Goal: Task Accomplishment & Management: Use online tool/utility

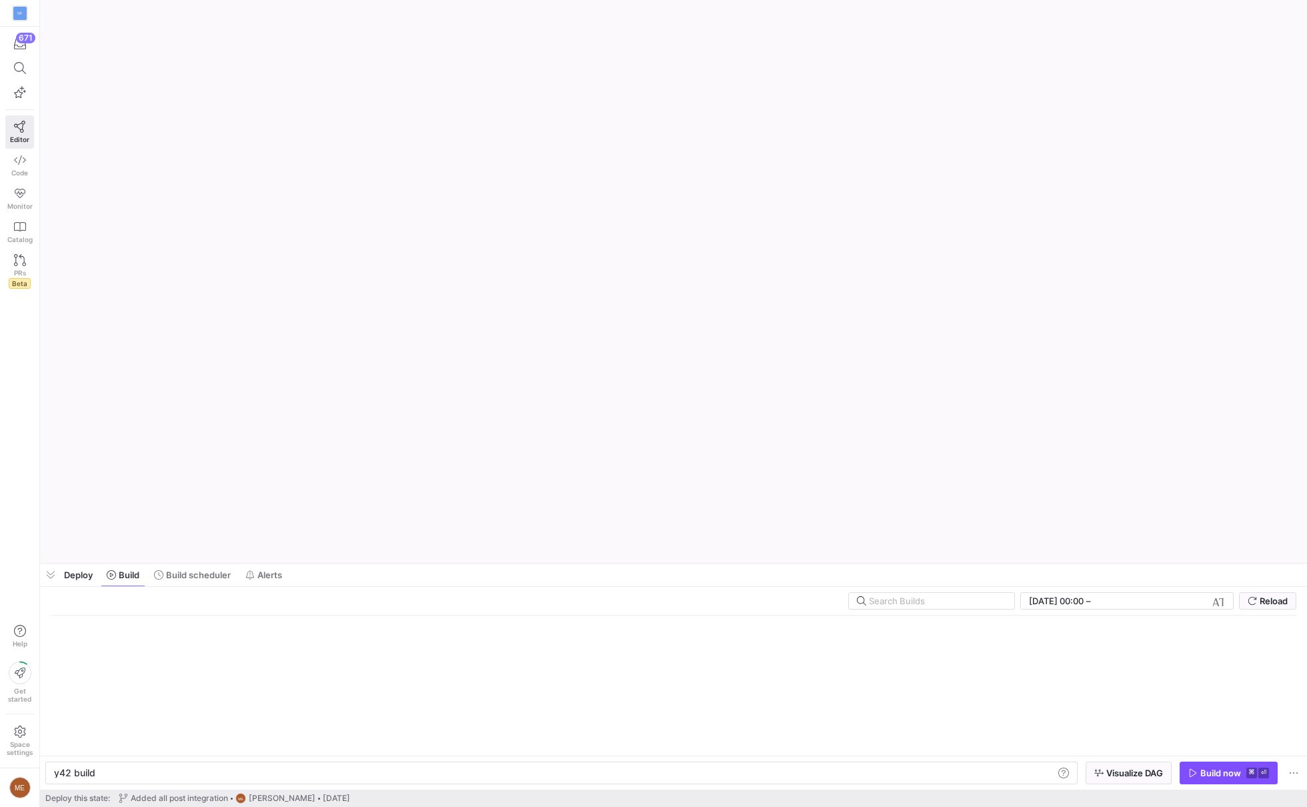
scroll to position [0, 40]
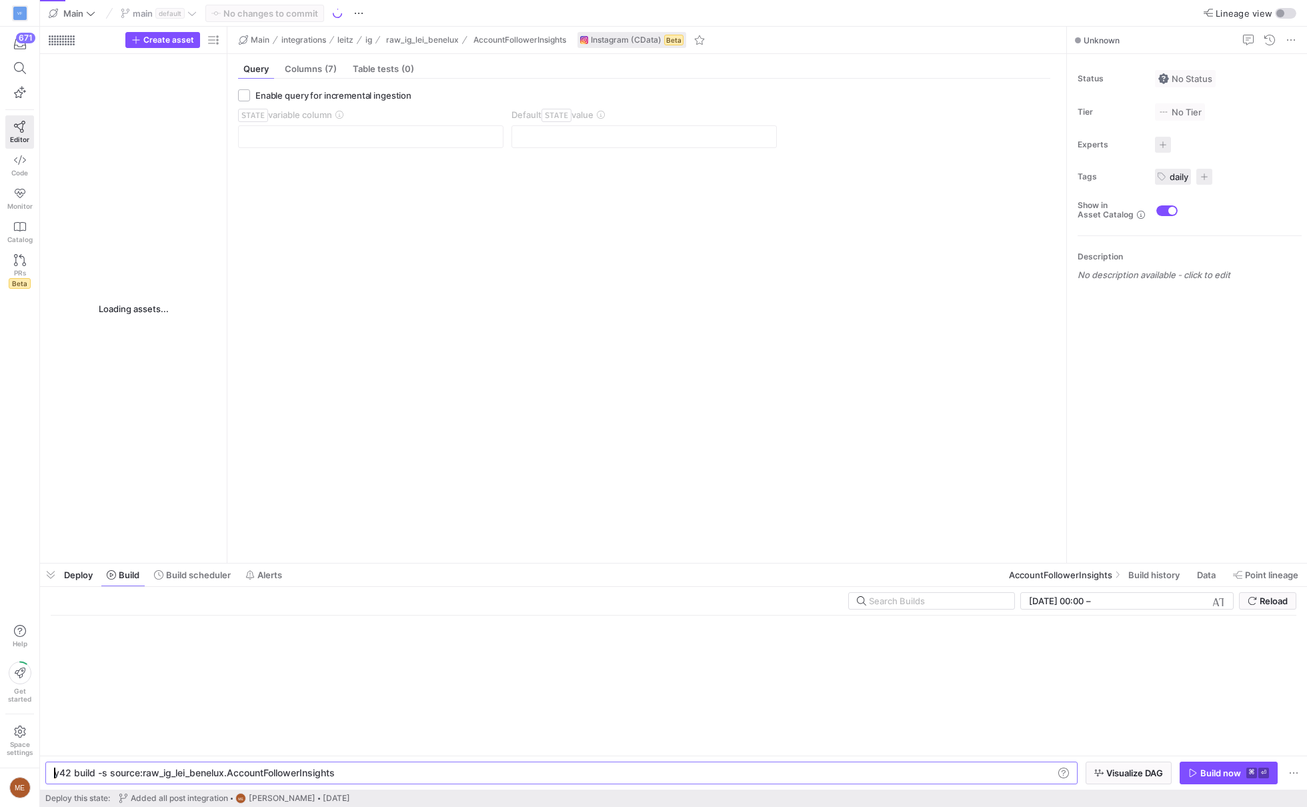
type textarea "y42 build -s source:raw_ig_lei_benelux.AccountFollowerInsights"
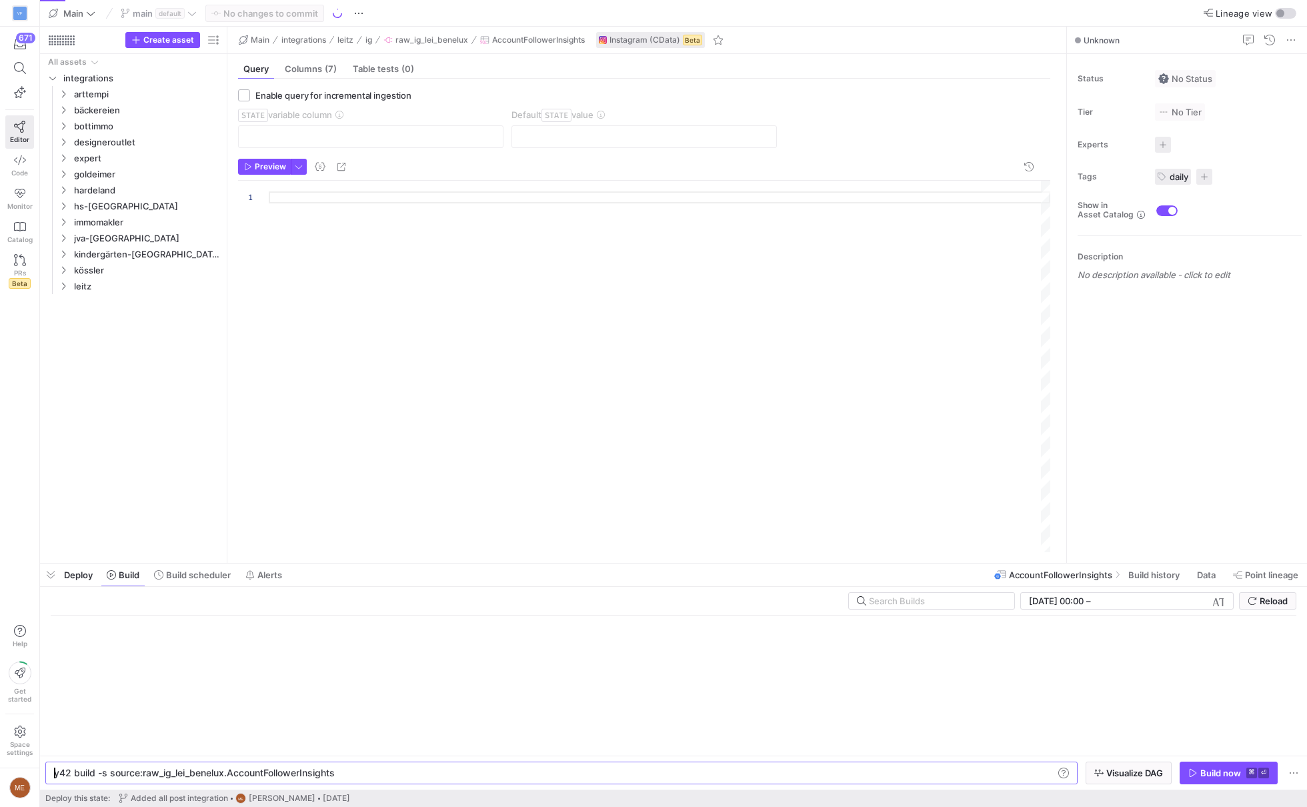
scroll to position [0, 0]
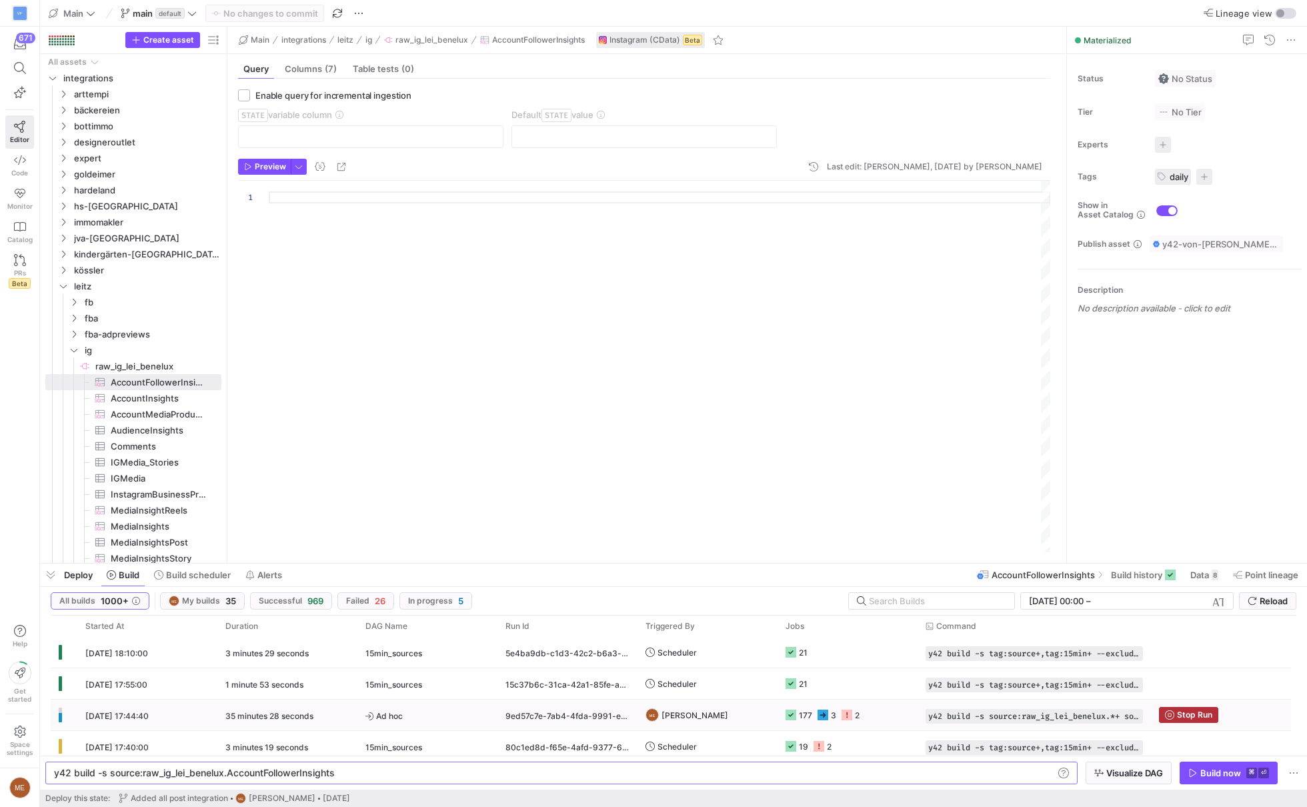
click at [768, 716] on y42-orchestration-triggered-by "ME Max Embert" at bounding box center [708, 714] width 124 height 29
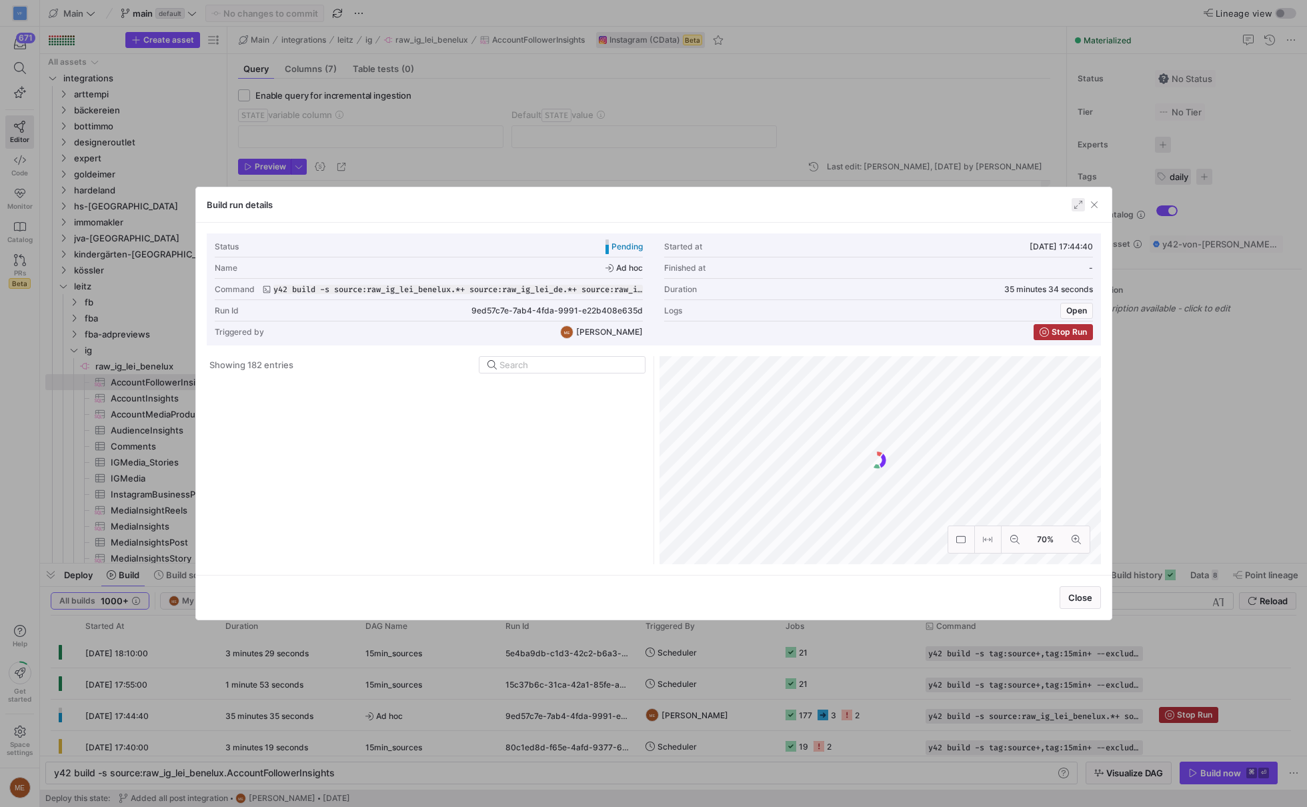
click at [1080, 205] on span "button" at bounding box center [1078, 204] width 13 height 13
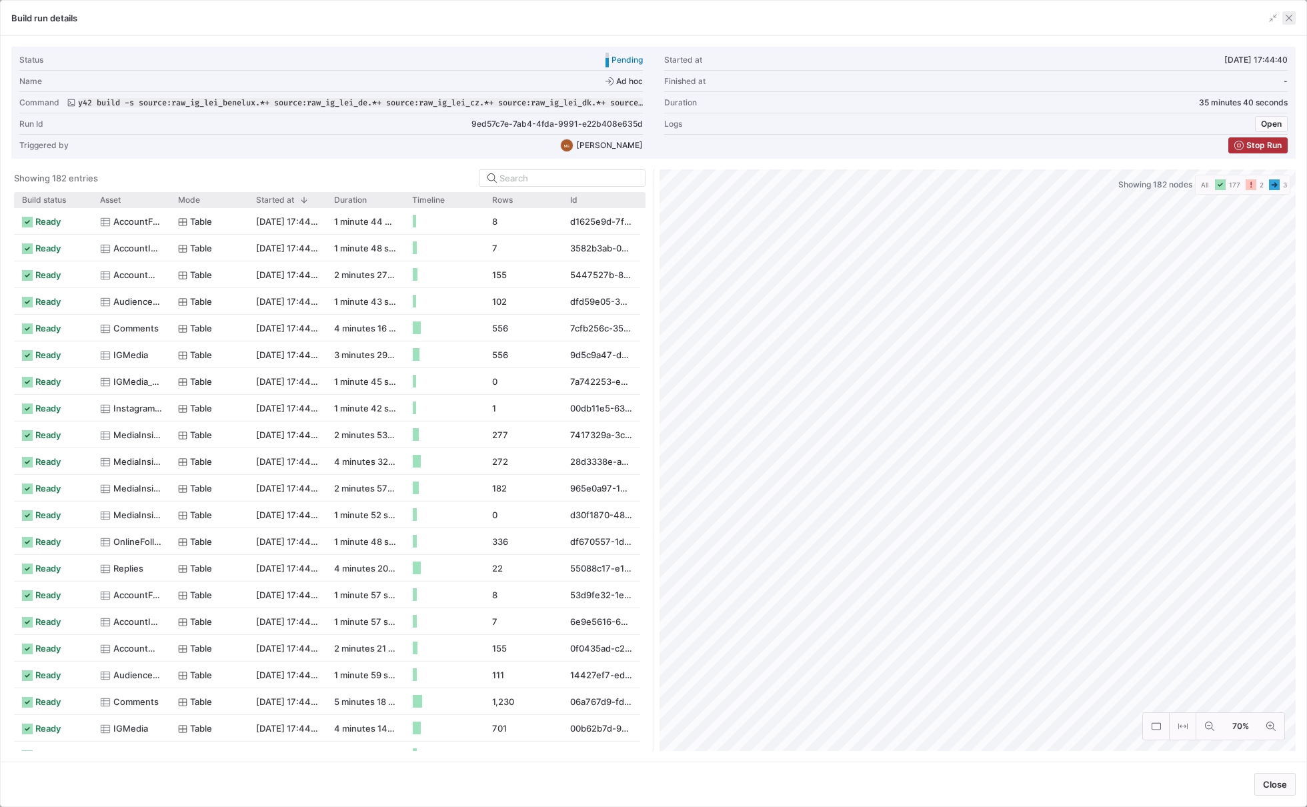
click at [1287, 22] on span "button" at bounding box center [1289, 17] width 13 height 13
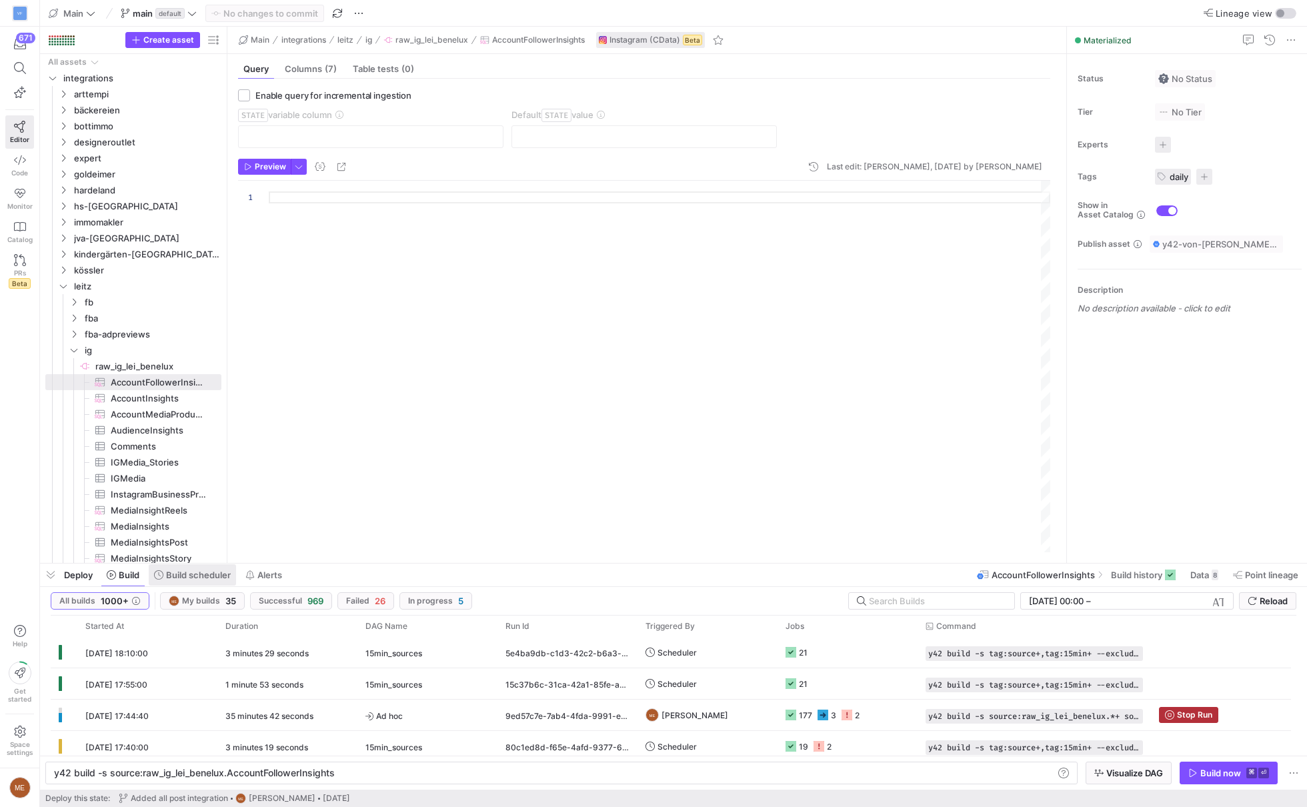
click at [210, 580] on span at bounding box center [192, 574] width 87 height 21
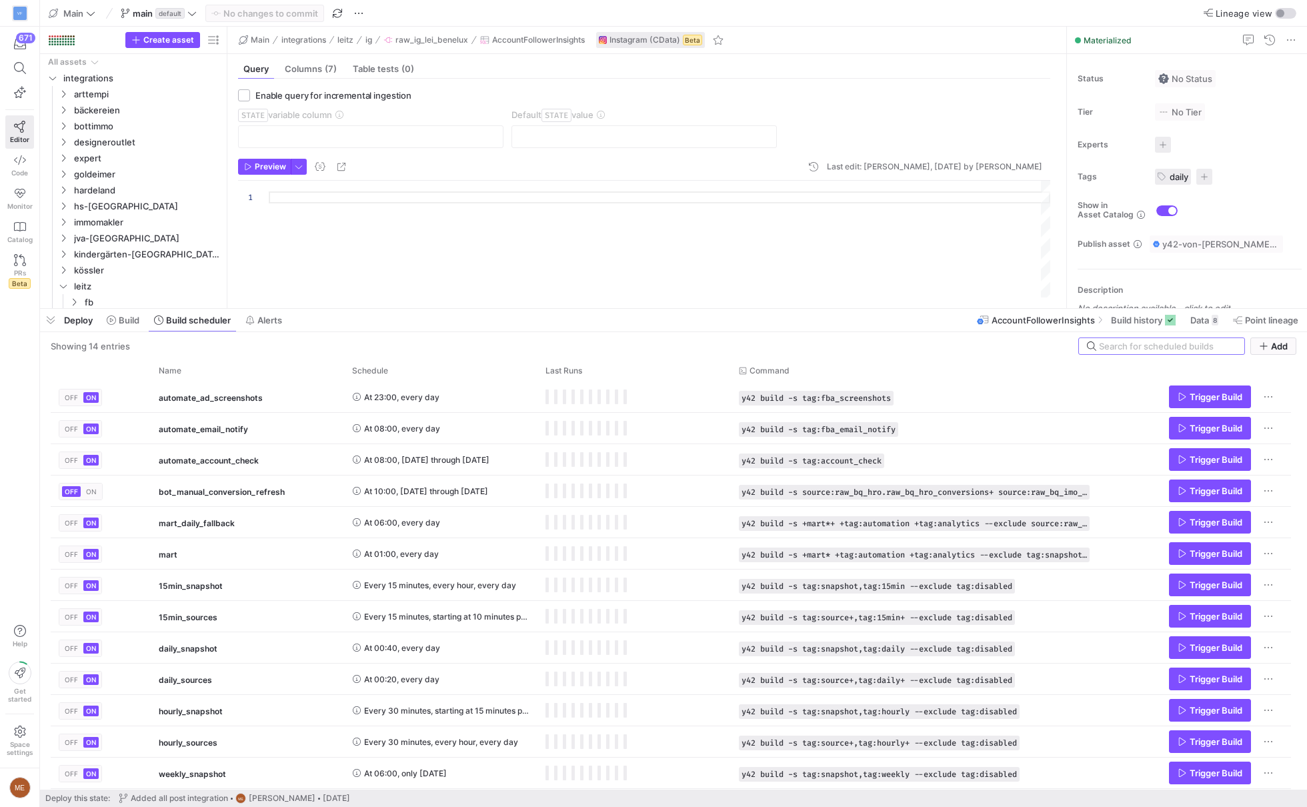
drag, startPoint x: 866, startPoint y: 562, endPoint x: 899, endPoint y: 308, distance: 256.9
click at [899, 308] on div at bounding box center [673, 308] width 1267 height 5
click at [1243, 675] on span "Press SPACE to select this row." at bounding box center [1210, 678] width 81 height 21
click at [1212, 644] on span "Trigger Build" at bounding box center [1216, 647] width 53 height 11
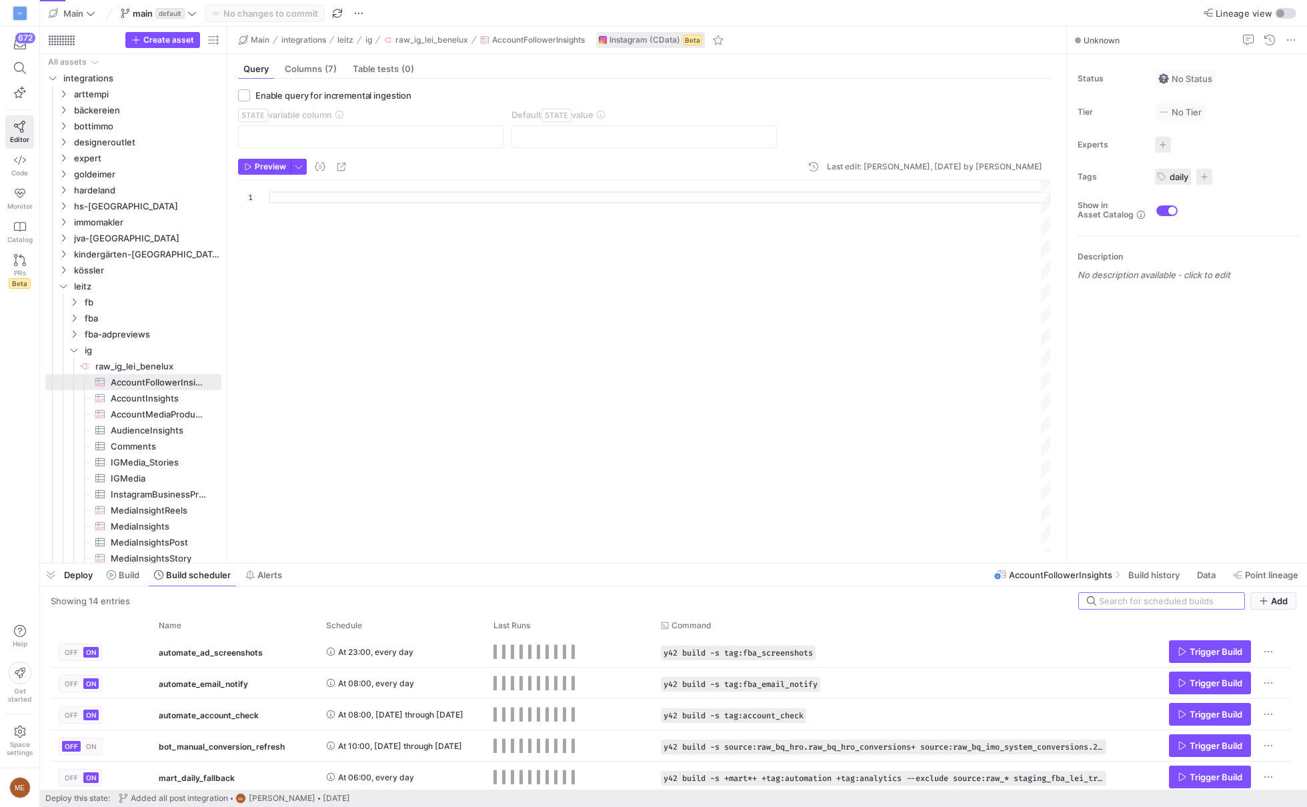
drag, startPoint x: 615, startPoint y: 563, endPoint x: 662, endPoint y: 365, distance: 203.7
click at [662, 561] on div at bounding box center [673, 563] width 1267 height 5
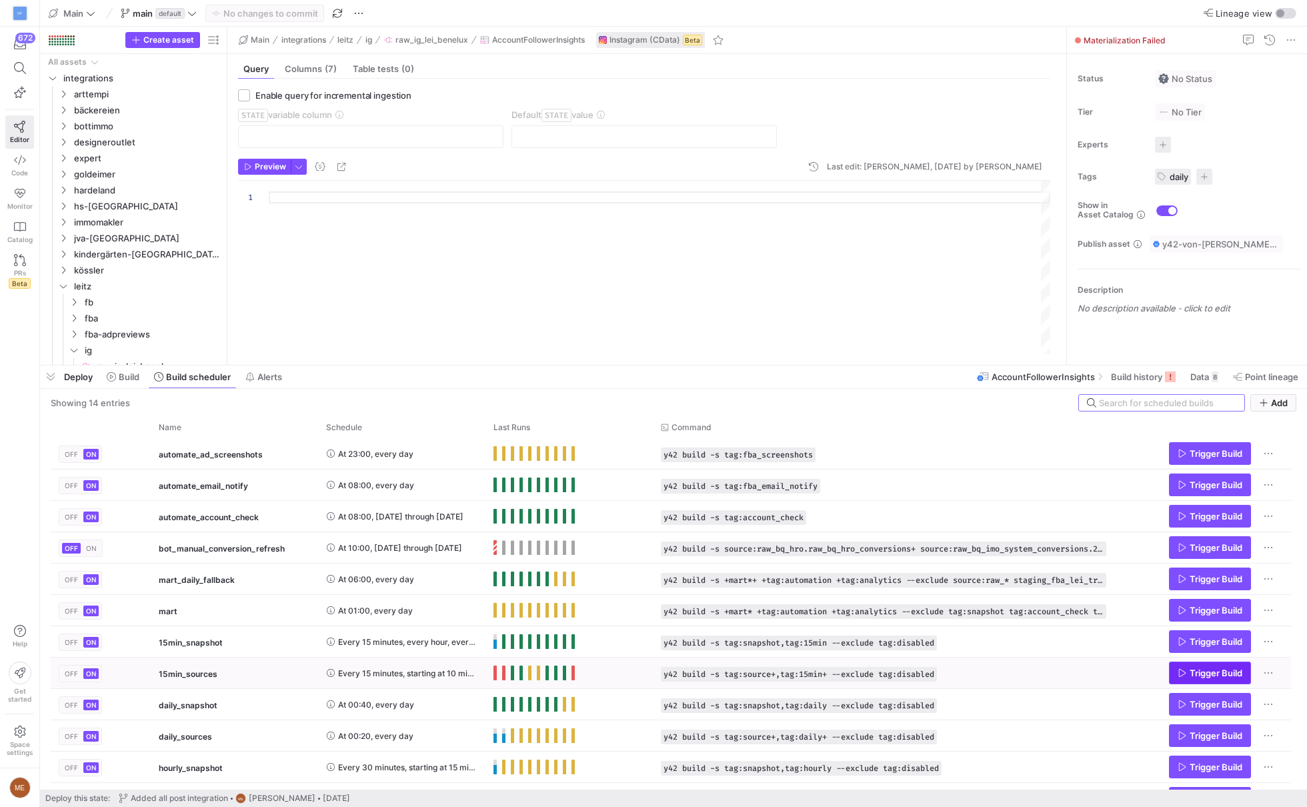
click at [1213, 668] on span "Trigger Build" at bounding box center [1216, 673] width 53 height 11
click at [135, 387] on span at bounding box center [122, 376] width 43 height 21
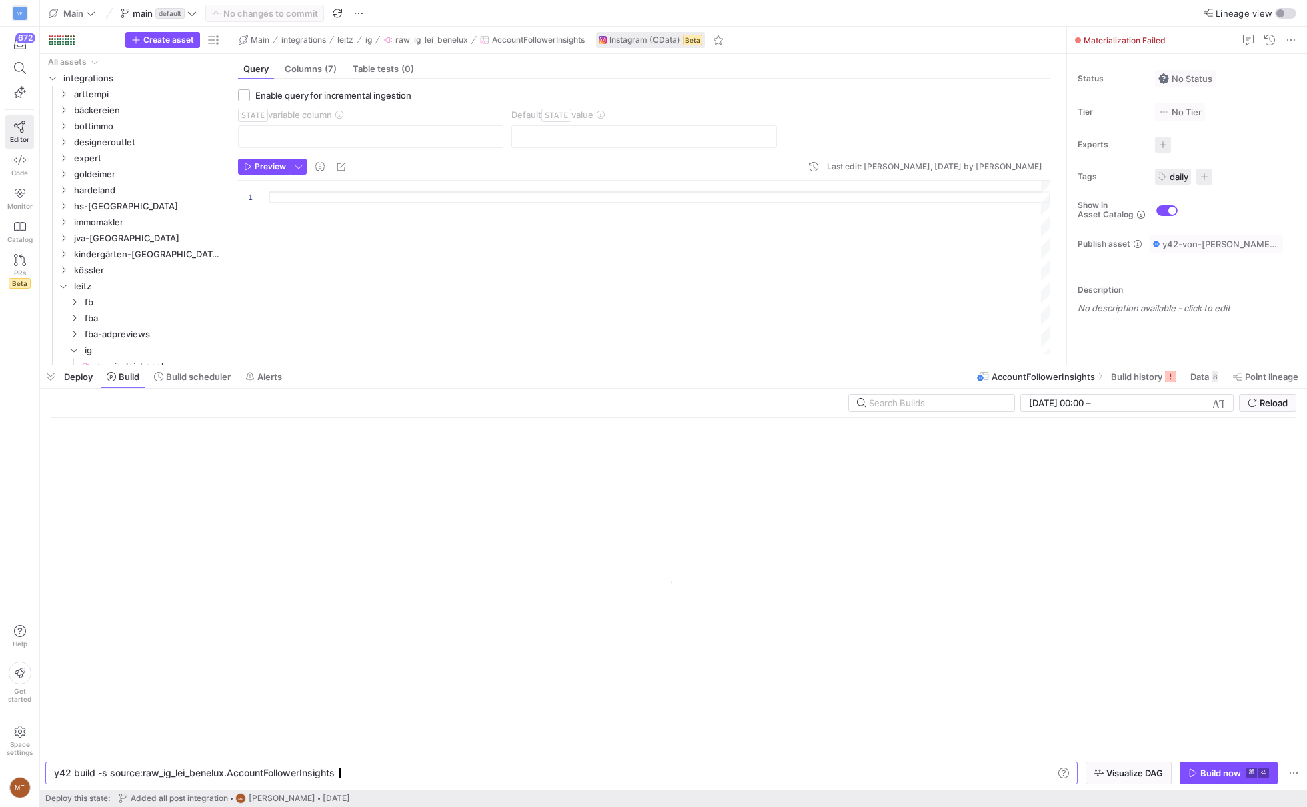
scroll to position [0, 280]
click at [161, 376] on icon at bounding box center [158, 376] width 9 height 9
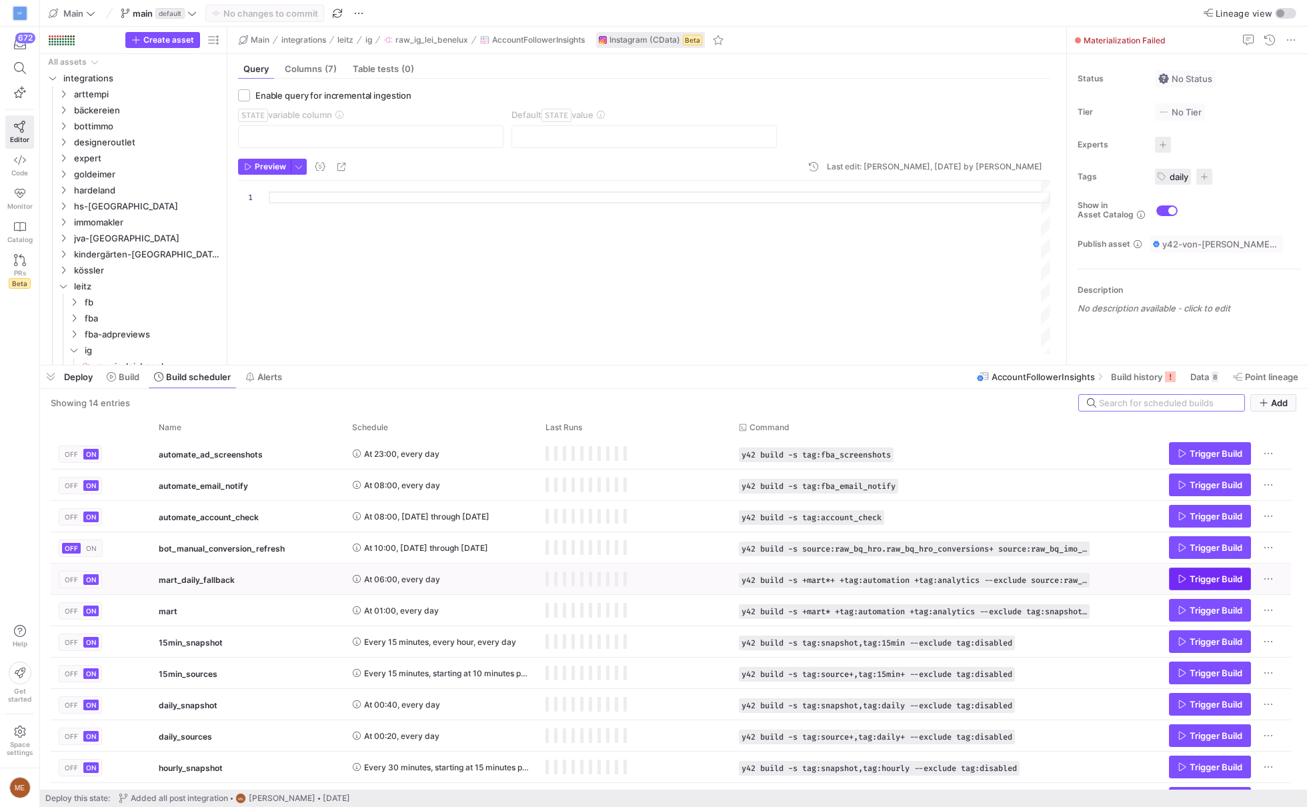
click at [1194, 574] on span "Trigger Build" at bounding box center [1216, 579] width 53 height 11
